Goal: Transaction & Acquisition: Purchase product/service

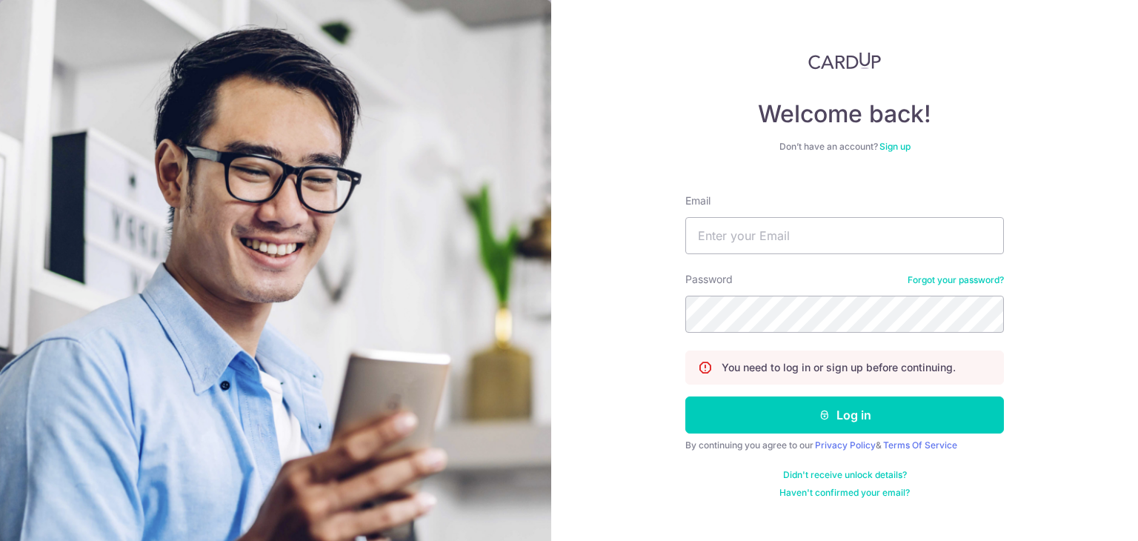
type input "[EMAIL_ADDRESS][DOMAIN_NAME]"
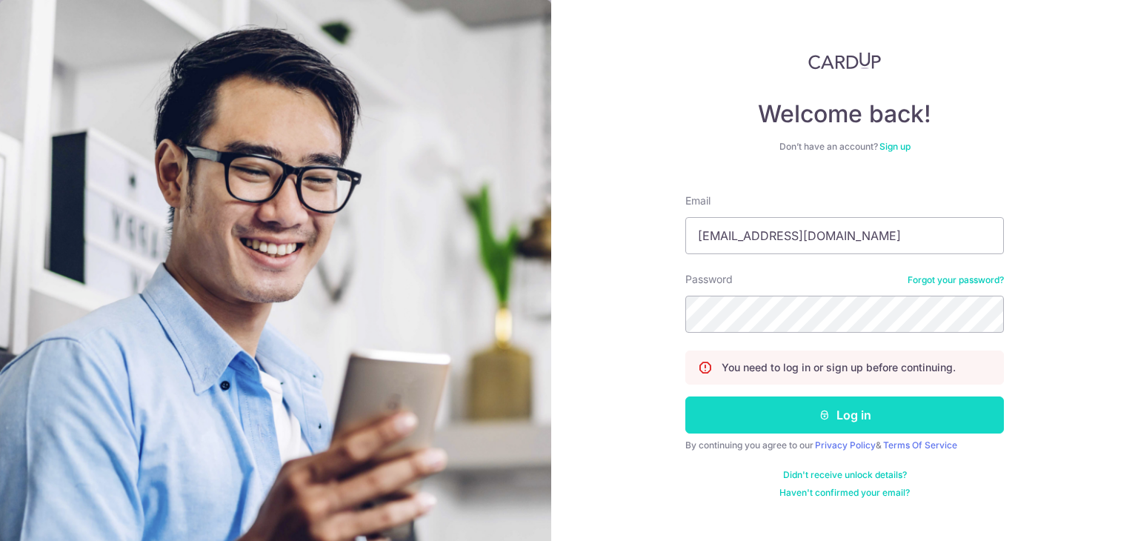
click at [970, 429] on button "Log in" at bounding box center [844, 414] width 319 height 37
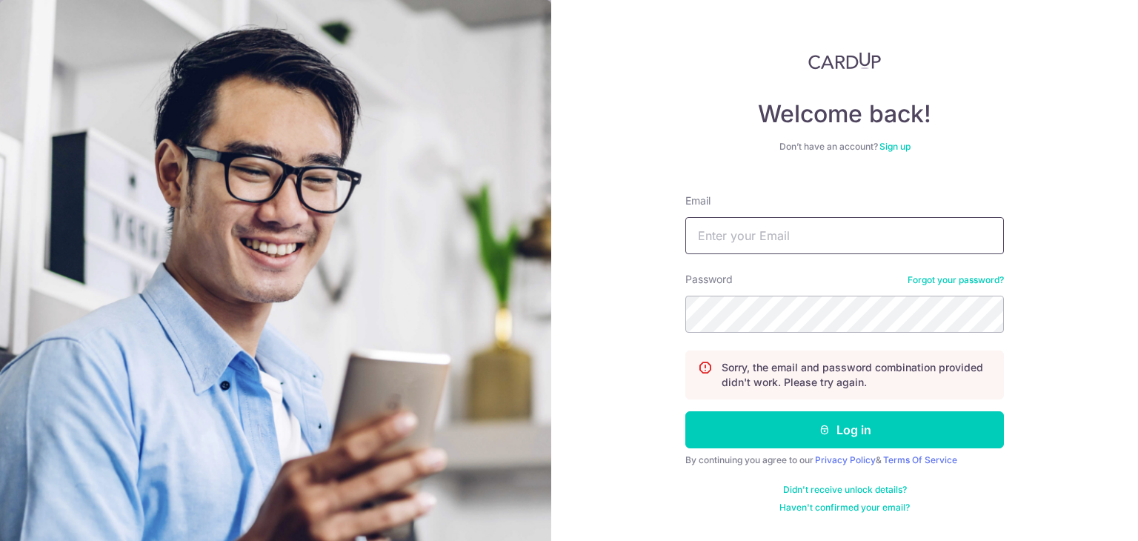
click at [807, 241] on input "Email" at bounding box center [844, 235] width 319 height 37
type input "[EMAIL_ADDRESS][DOMAIN_NAME]"
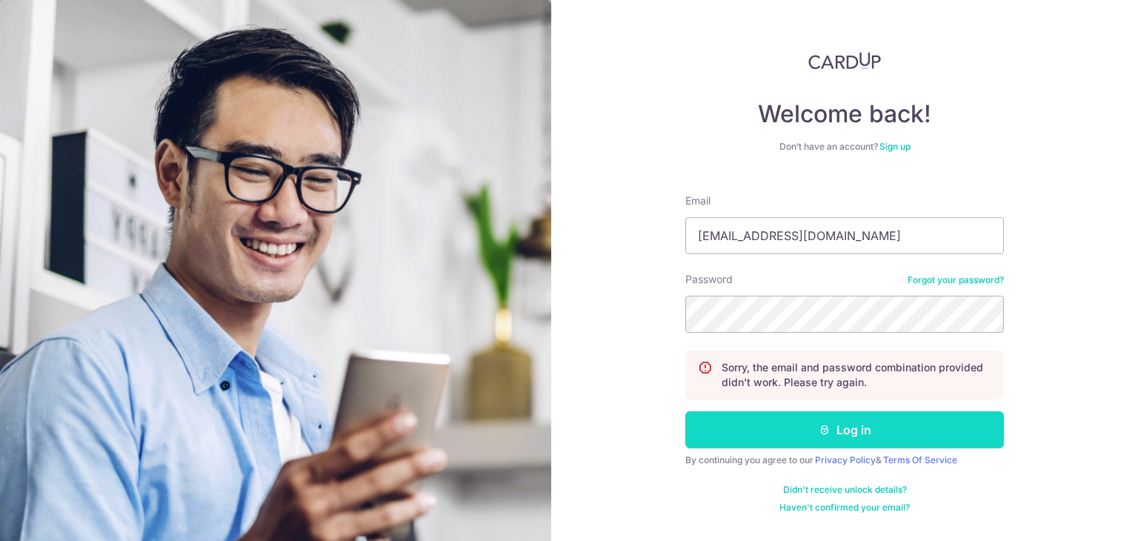
click at [844, 421] on button "Log in" at bounding box center [844, 429] width 319 height 37
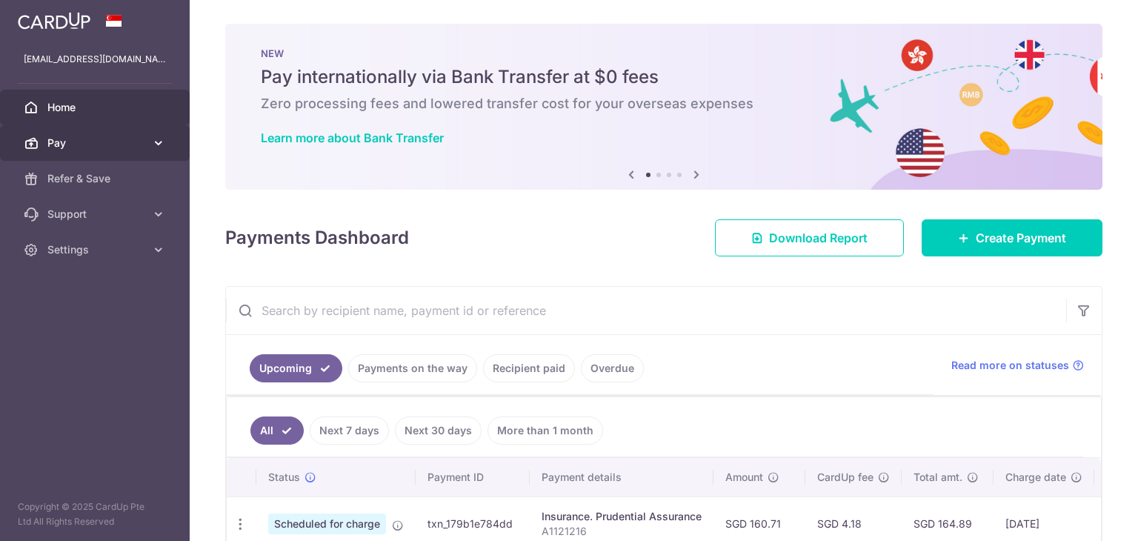
click at [51, 137] on span "Pay" at bounding box center [96, 143] width 98 height 15
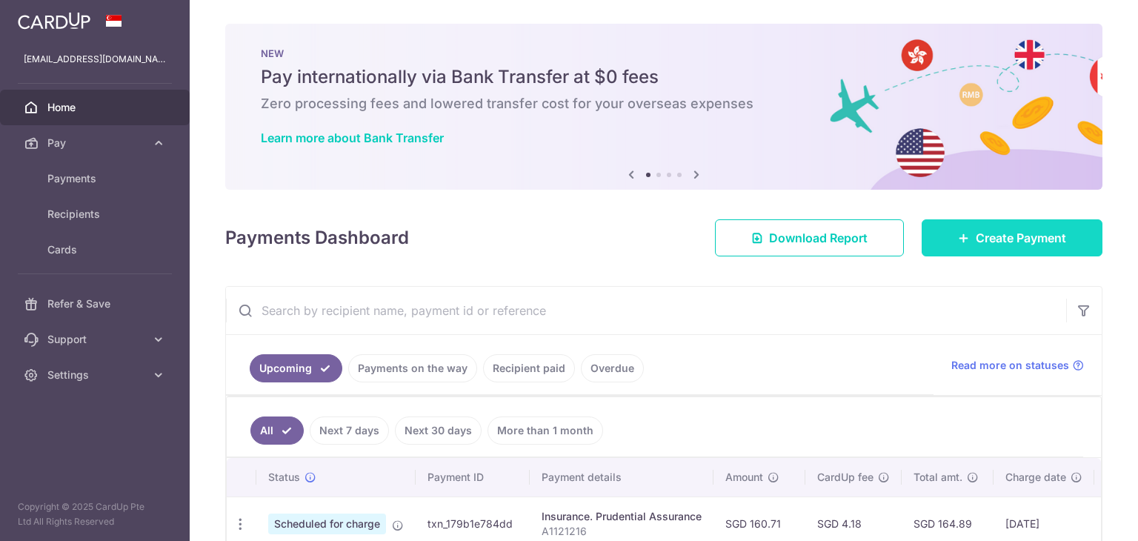
click at [984, 223] on link "Create Payment" at bounding box center [1011, 237] width 181 height 37
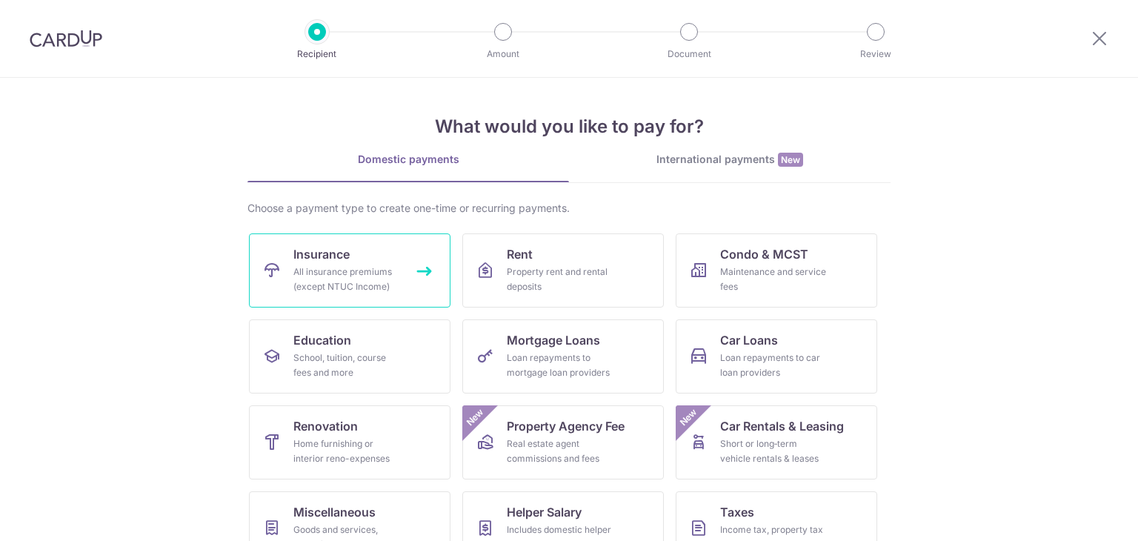
click at [386, 268] on div "All insurance premiums (except NTUC Income)" at bounding box center [346, 279] width 107 height 30
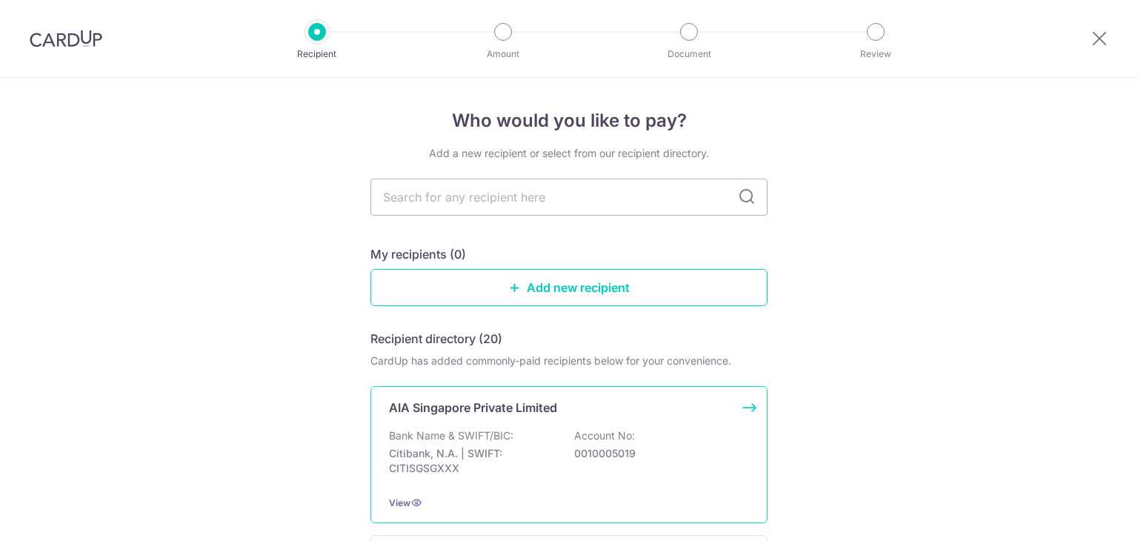
click at [495, 418] on div "AIA Singapore Private Limited Bank Name & SWIFT/BIC: Citibank, N.A. | SWIFT: CI…" at bounding box center [568, 454] width 397 height 137
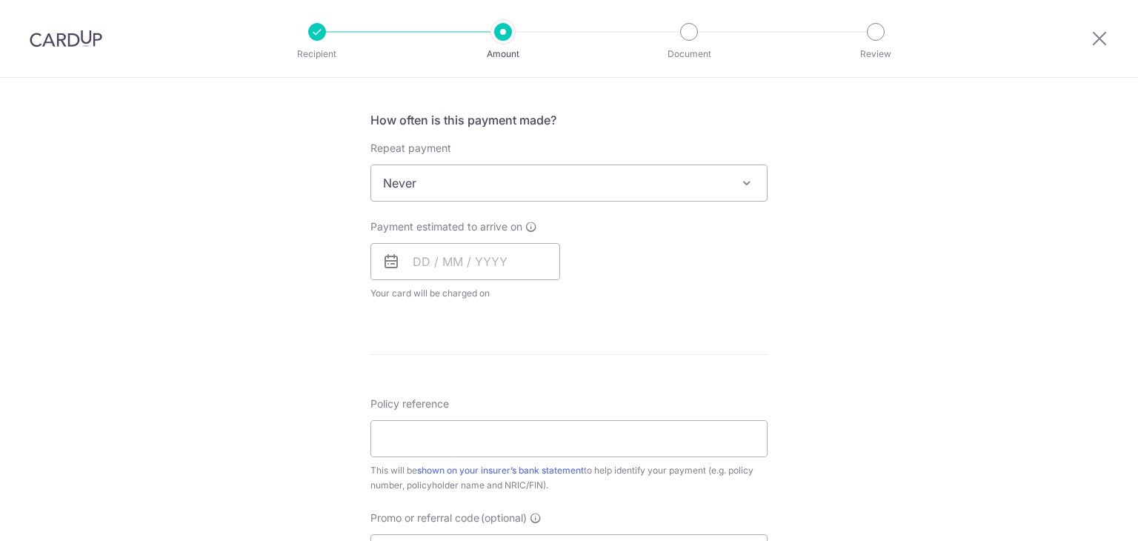
scroll to position [593, 0]
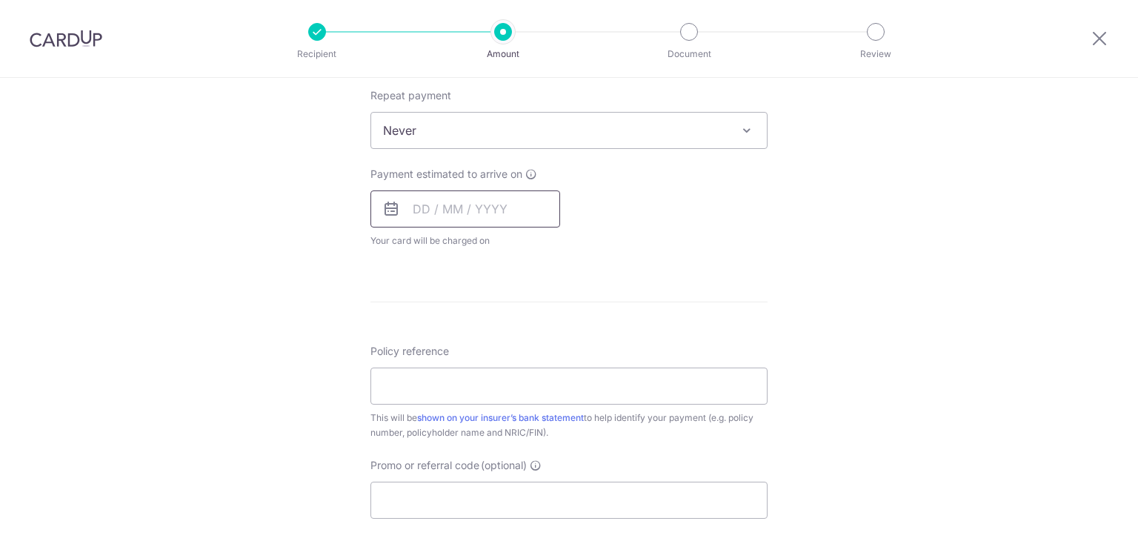
click at [473, 196] on input "text" at bounding box center [465, 208] width 190 height 37
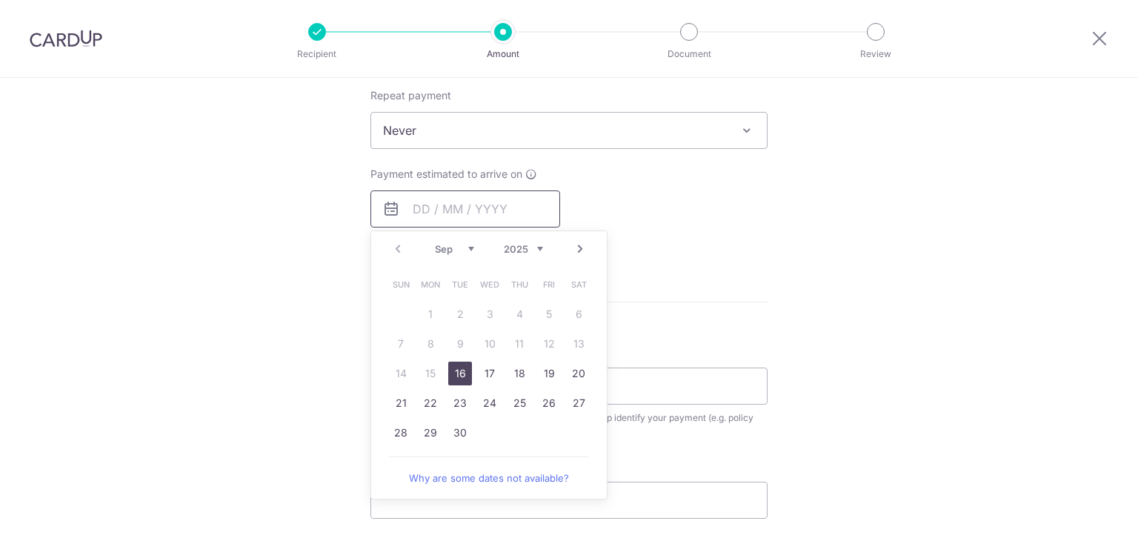
scroll to position [0, 0]
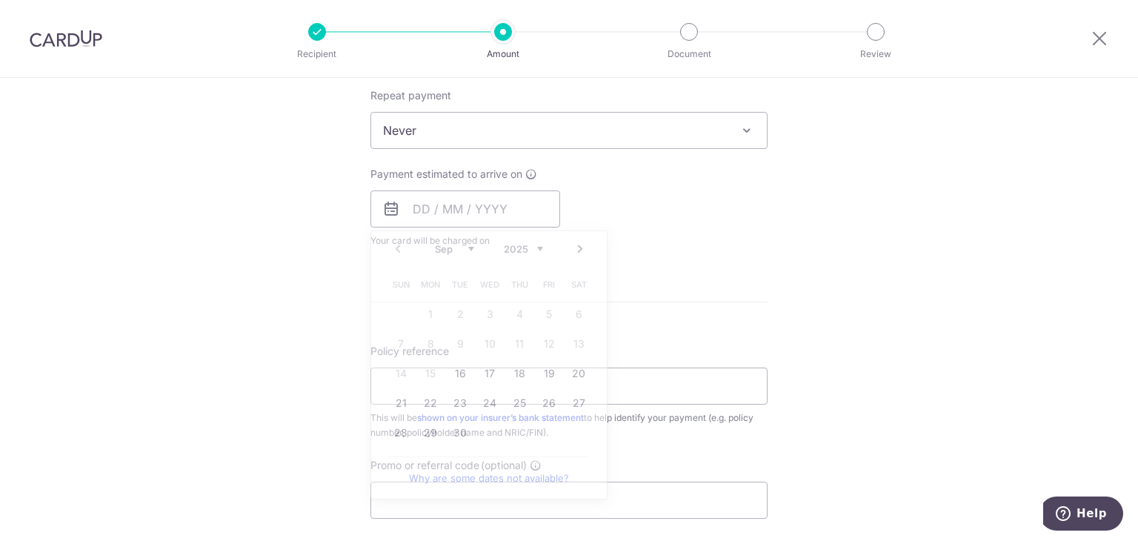
click at [630, 273] on form "Enter payment amount SGD Select Card Select option Add credit card Your Cards *…" at bounding box center [568, 169] width 397 height 1173
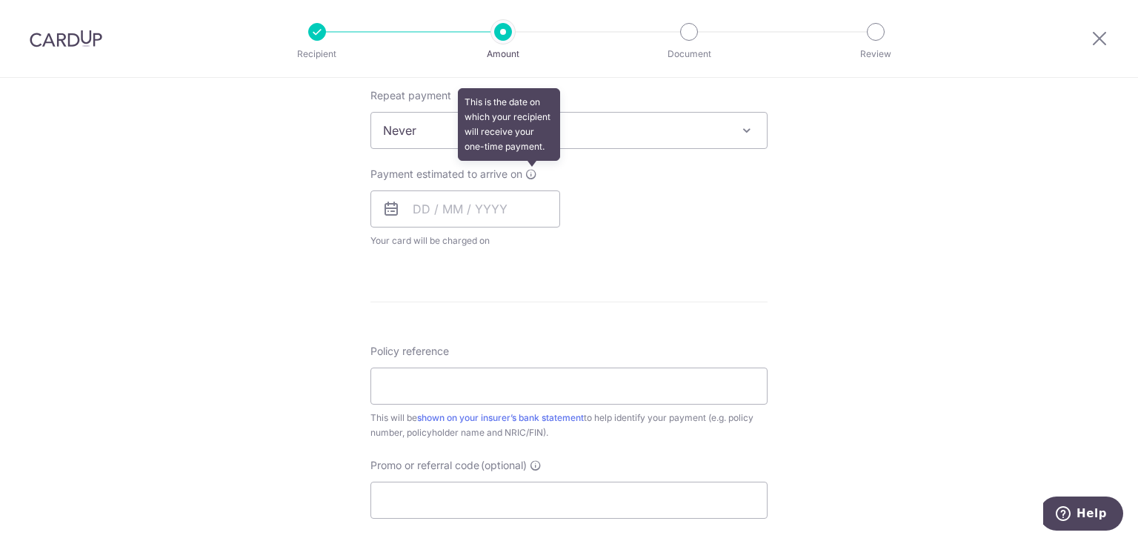
click at [530, 173] on icon at bounding box center [531, 174] width 12 height 12
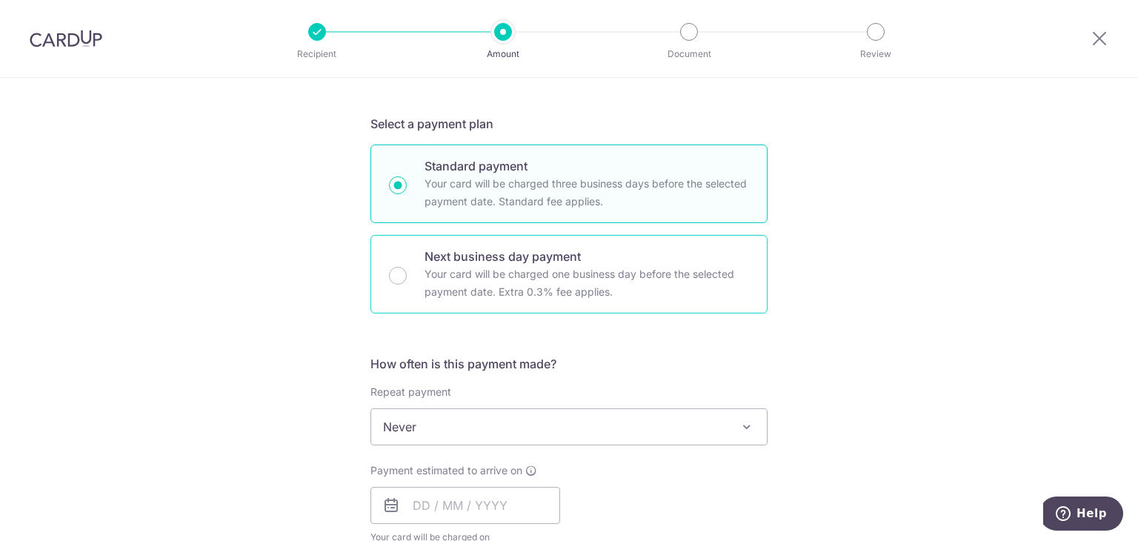
scroll to position [370, 0]
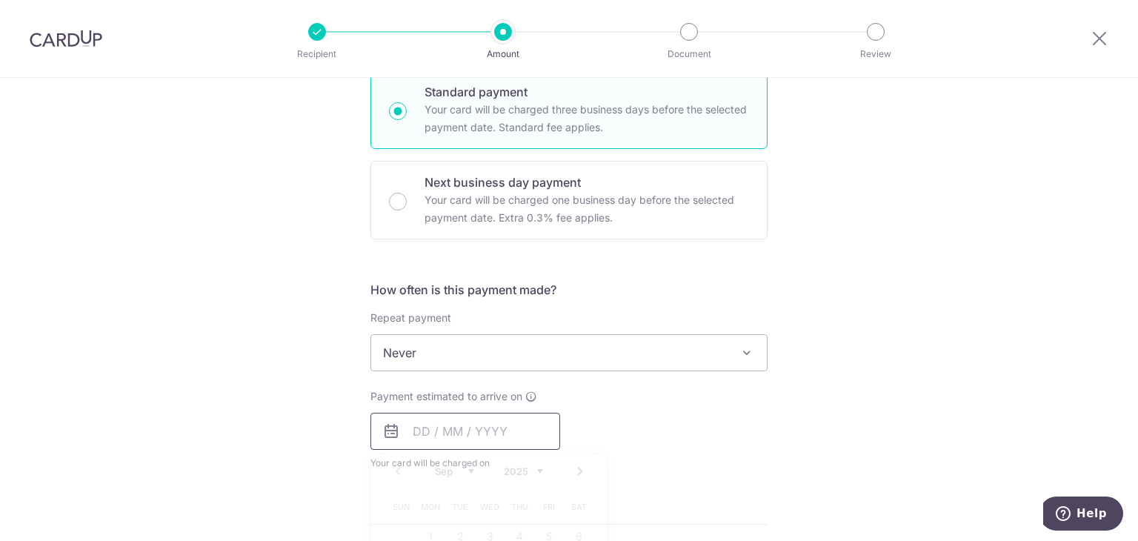
click at [468, 424] on input "text" at bounding box center [465, 431] width 190 height 37
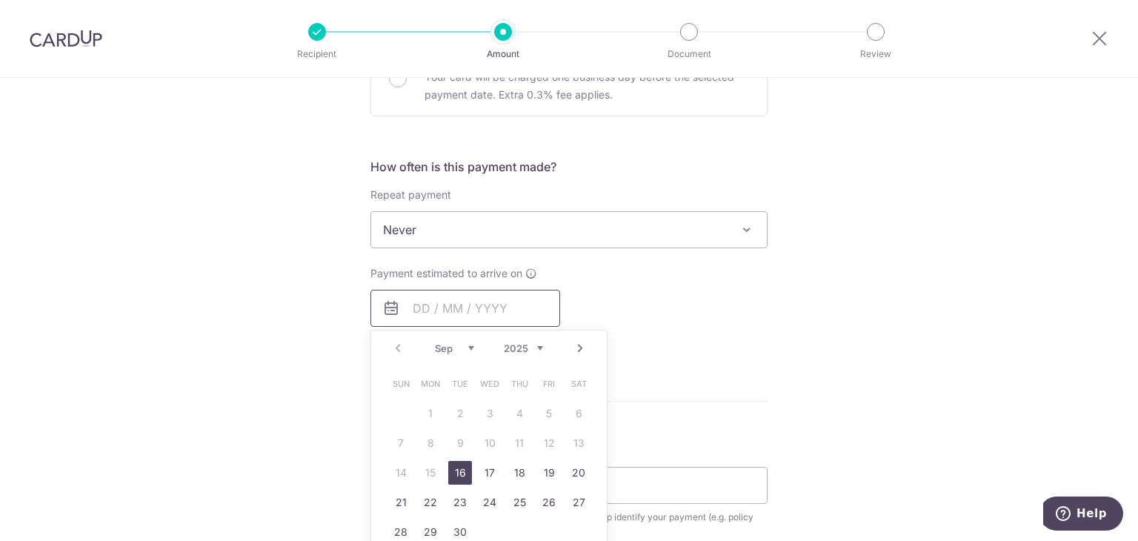
scroll to position [518, 0]
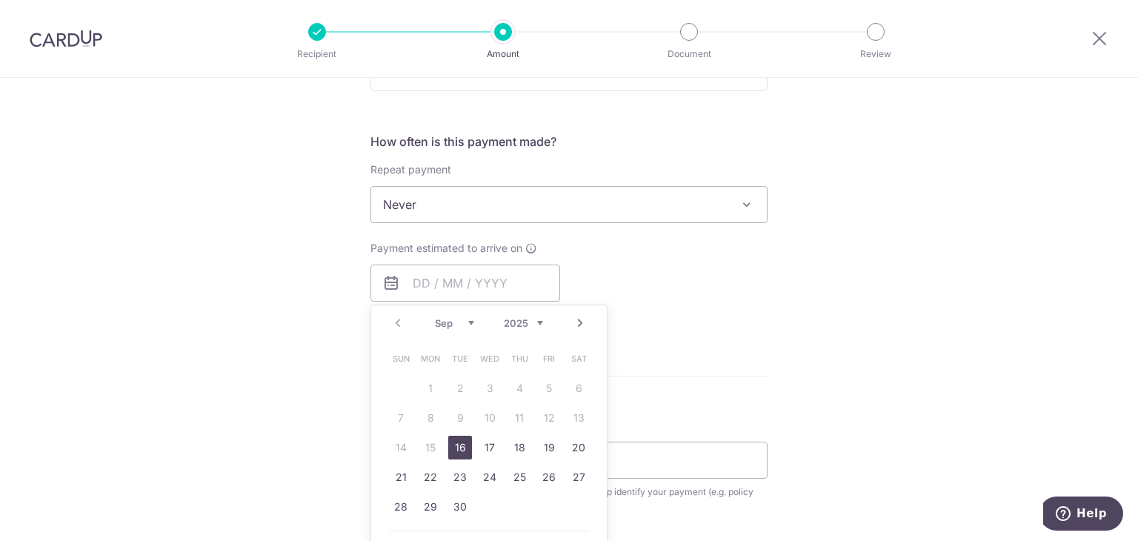
drag, startPoint x: 459, startPoint y: 450, endPoint x: 710, endPoint y: 327, distance: 279.3
click at [459, 450] on link "16" at bounding box center [460, 448] width 24 height 24
type input "[DATE]"
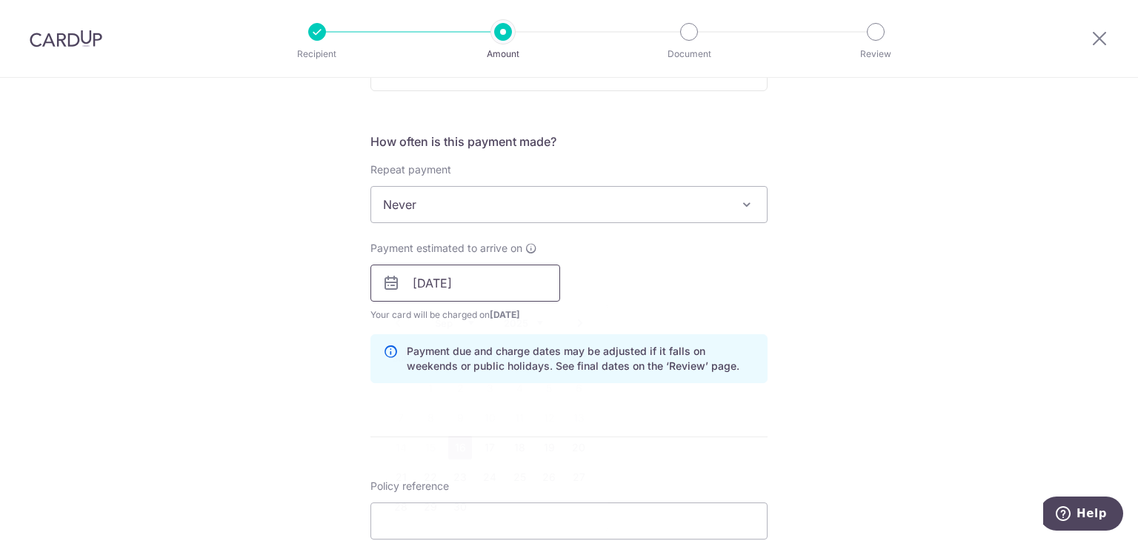
click at [525, 275] on input "[DATE]" at bounding box center [465, 282] width 190 height 37
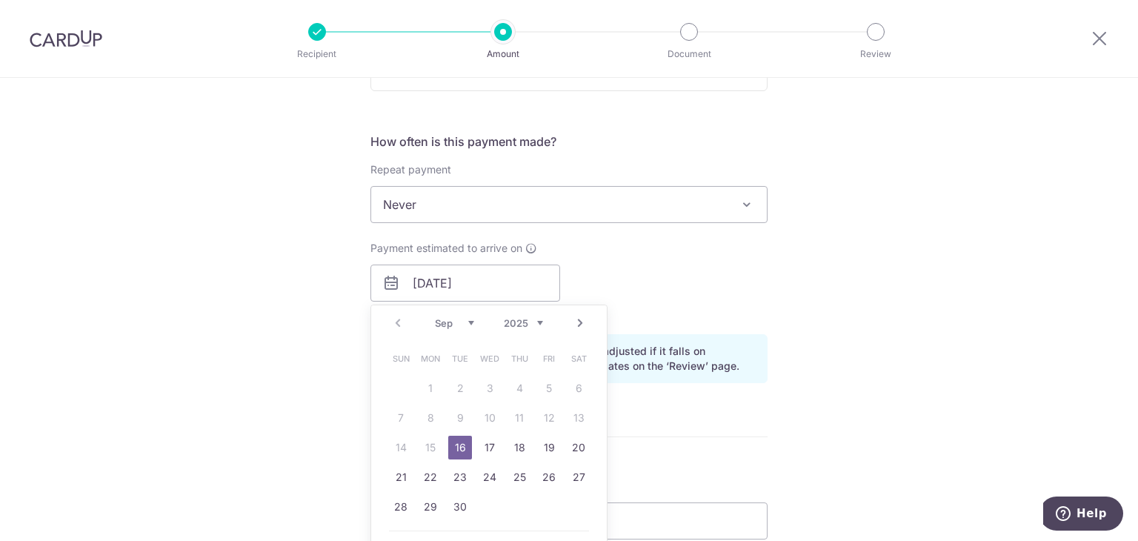
click at [641, 269] on div "Payment estimated to arrive on [DATE] Prev Next Sep Oct Nov [DATE] 2026 2027 20…" at bounding box center [568, 281] width 415 height 81
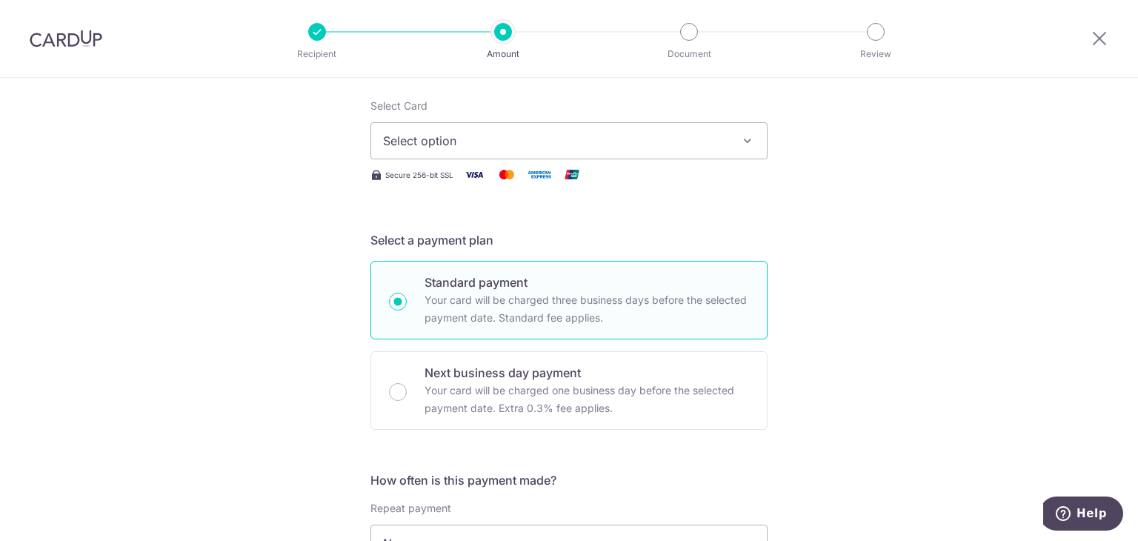
scroll to position [0, 0]
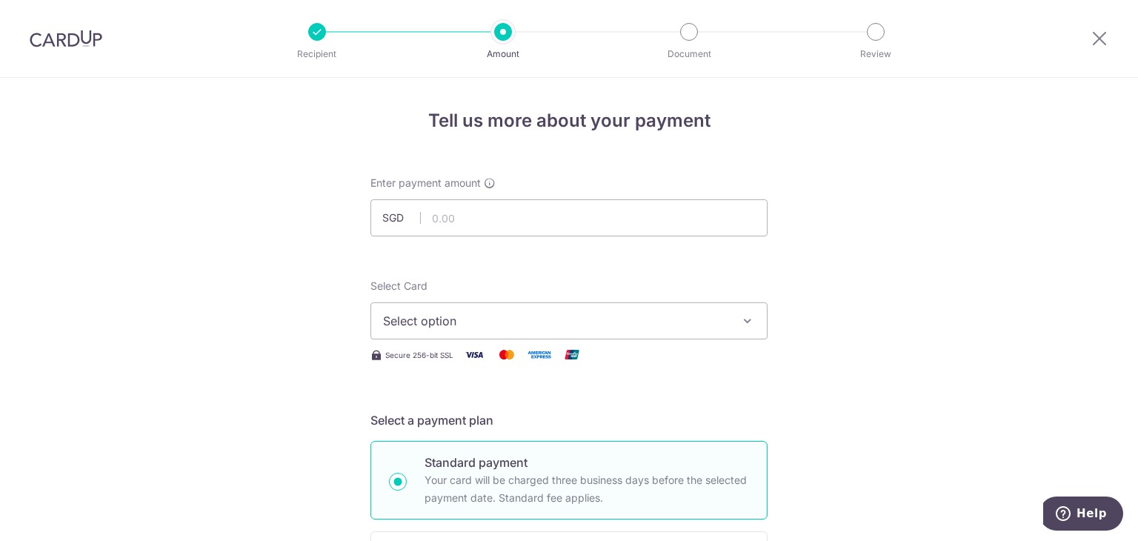
click at [1114, 39] on div at bounding box center [1099, 38] width 77 height 77
click at [1105, 40] on icon at bounding box center [1099, 38] width 18 height 19
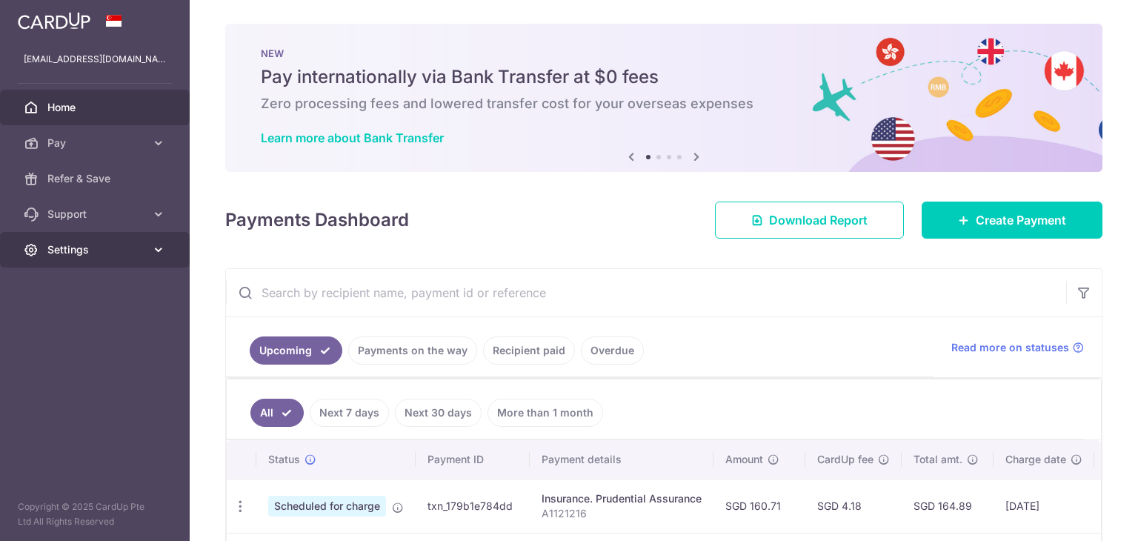
click at [157, 250] on icon at bounding box center [158, 249] width 15 height 15
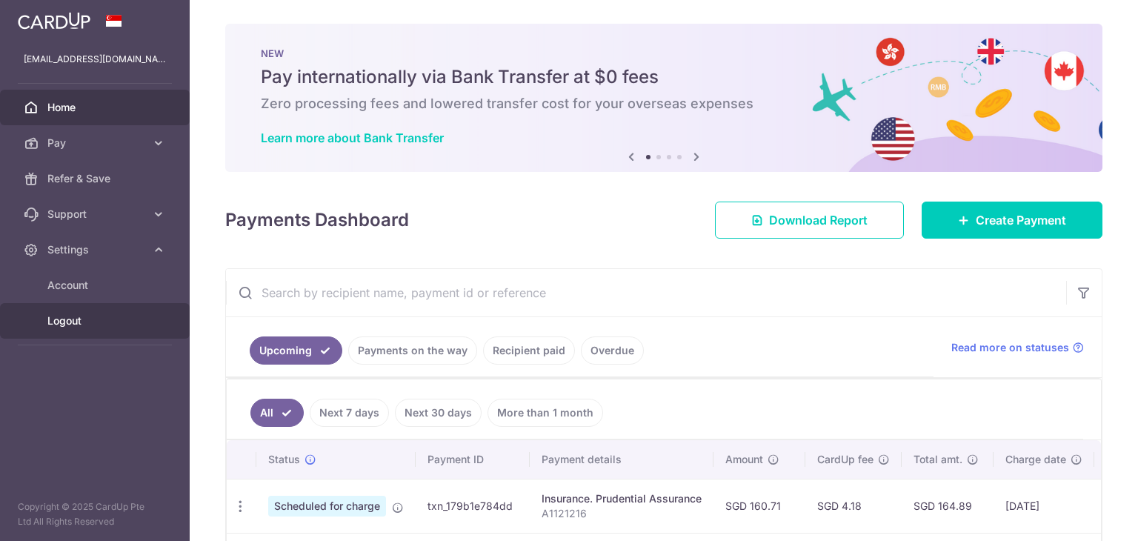
click at [79, 313] on span "Logout" at bounding box center [96, 320] width 98 height 15
